Goal: Transaction & Acquisition: Purchase product/service

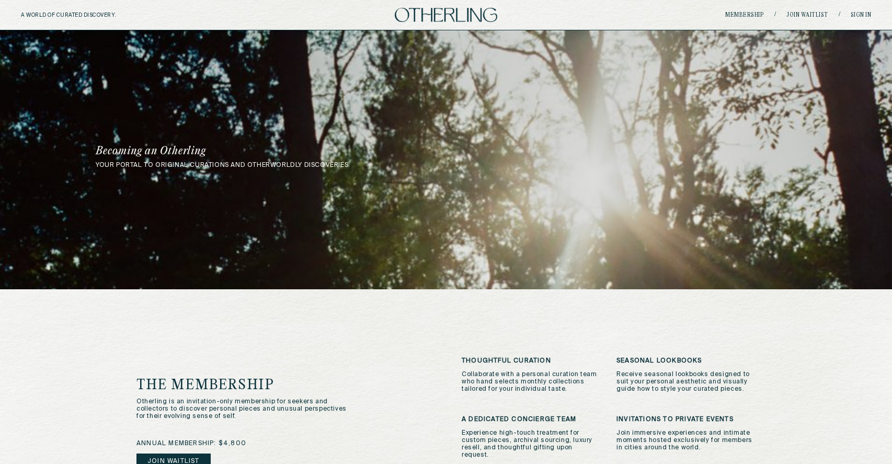
scroll to position [427, 0]
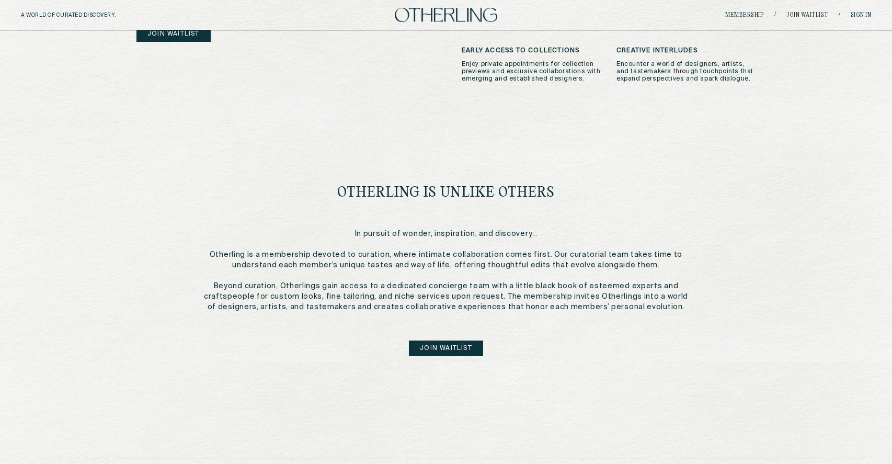
click at [857, 15] on link "Sign in" at bounding box center [860, 15] width 21 height 6
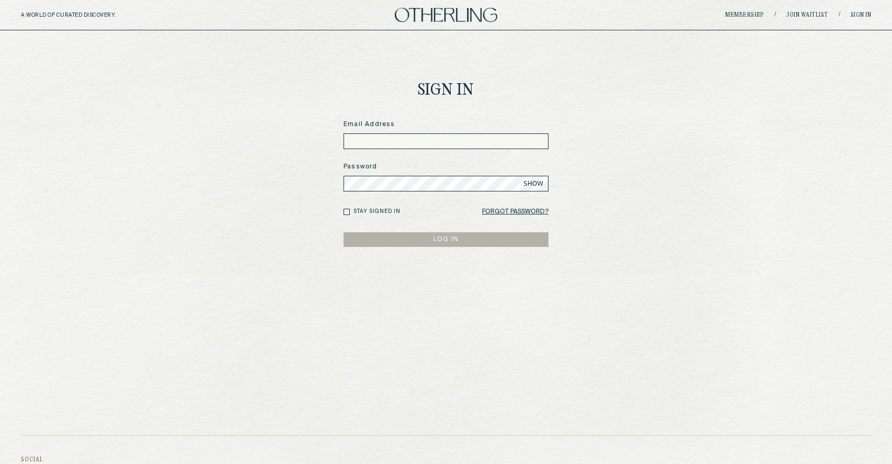
click at [516, 141] on input at bounding box center [445, 141] width 205 height 16
type input "**********"
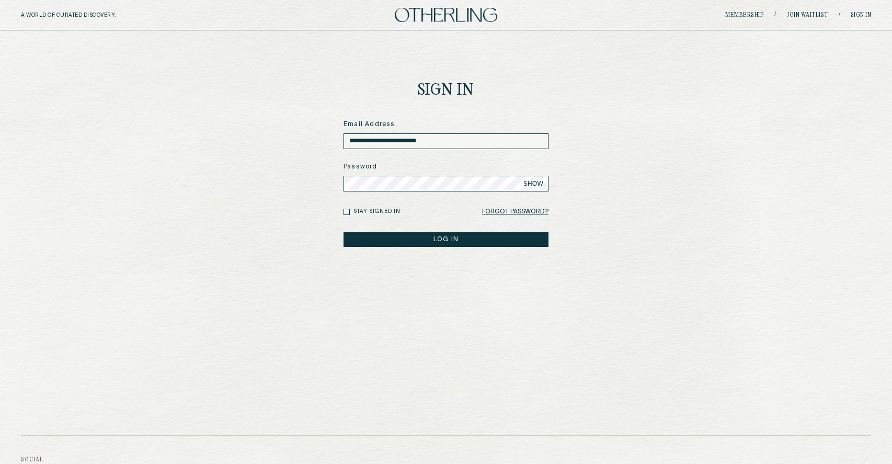
click at [343, 232] on button "LOG IN" at bounding box center [445, 239] width 205 height 15
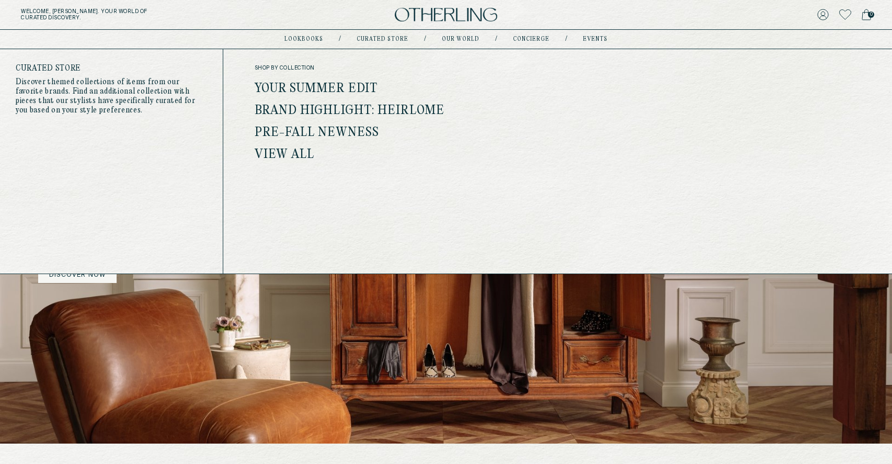
click at [383, 40] on link "Curated store" at bounding box center [382, 39] width 52 height 5
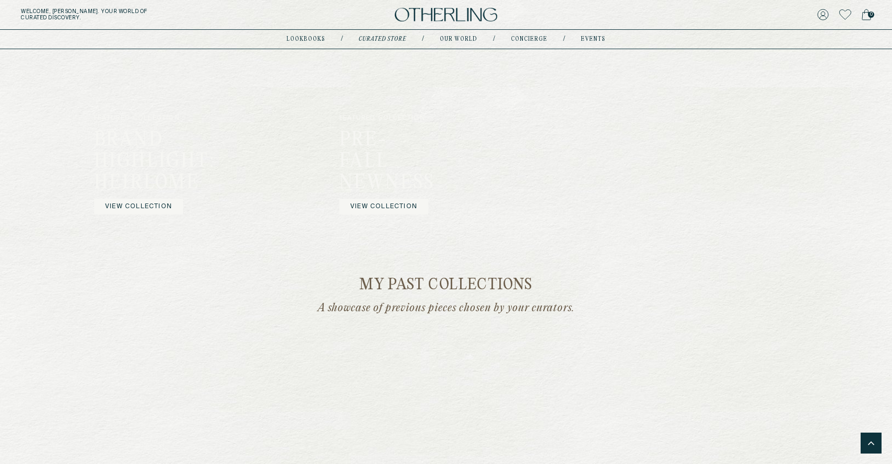
scroll to position [698, 0]
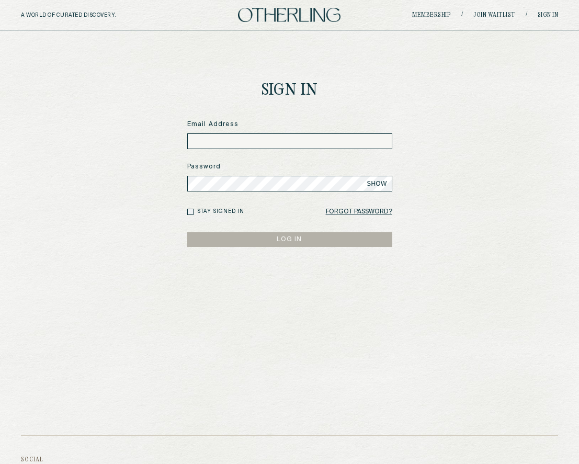
scroll to position [165, 0]
